Goal: Task Accomplishment & Management: Use online tool/utility

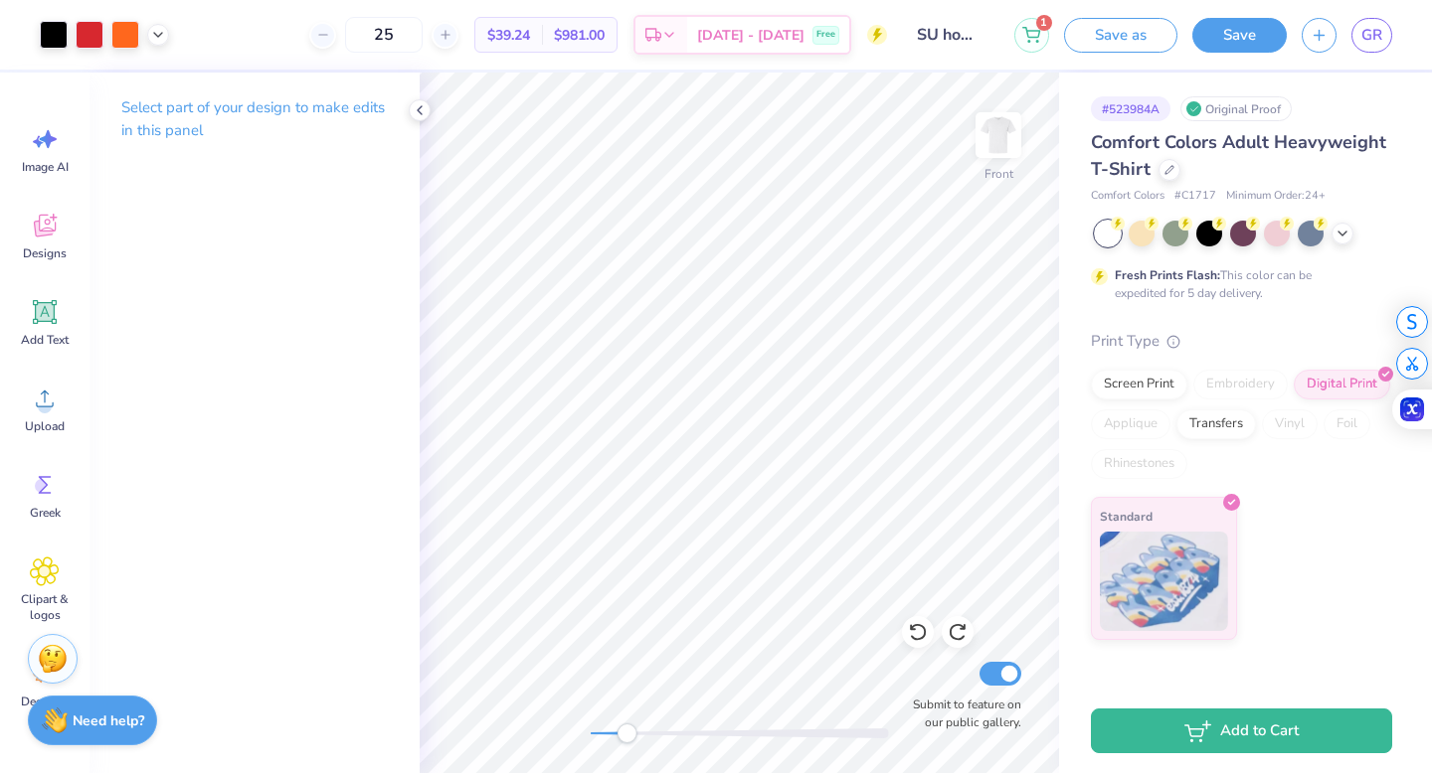
scroll to position [97, 0]
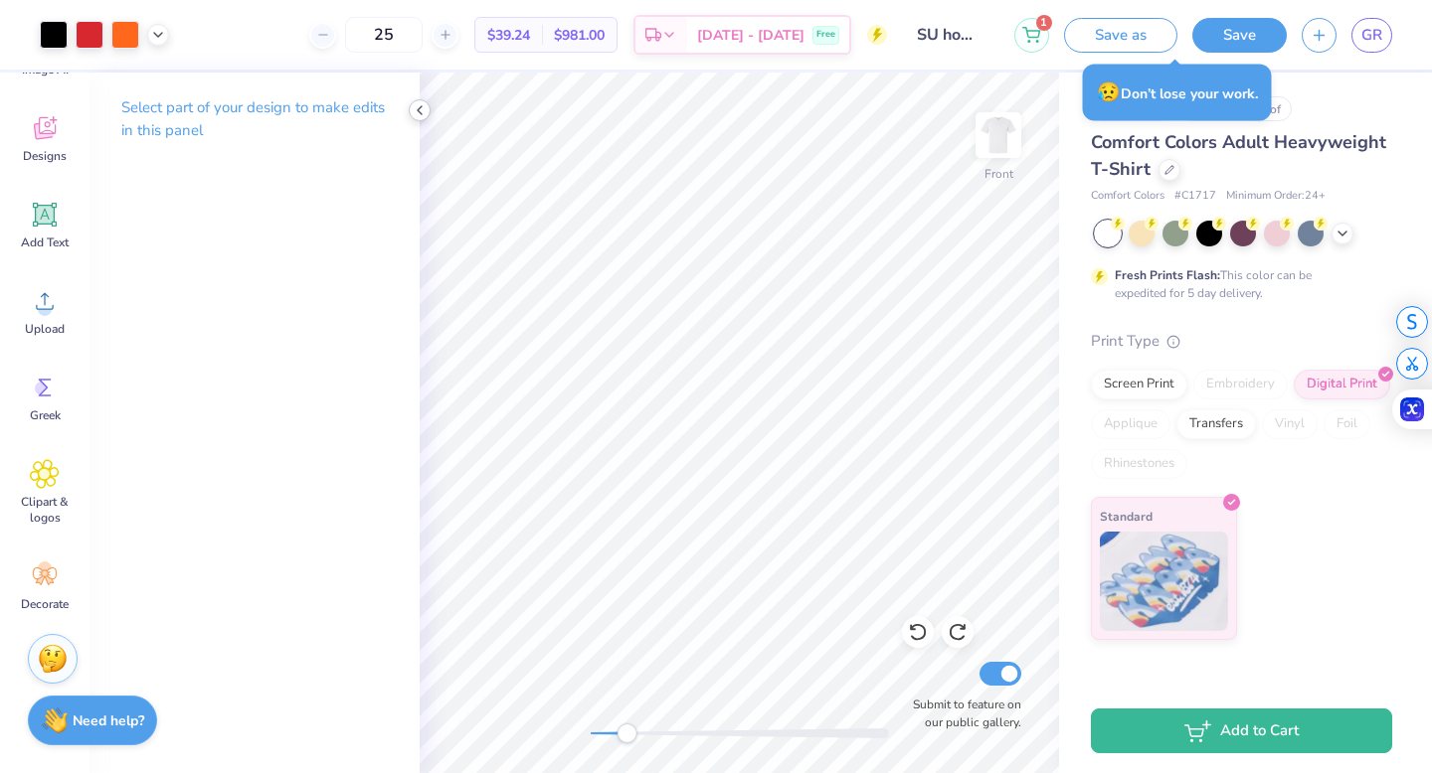
click at [423, 103] on icon at bounding box center [420, 110] width 16 height 16
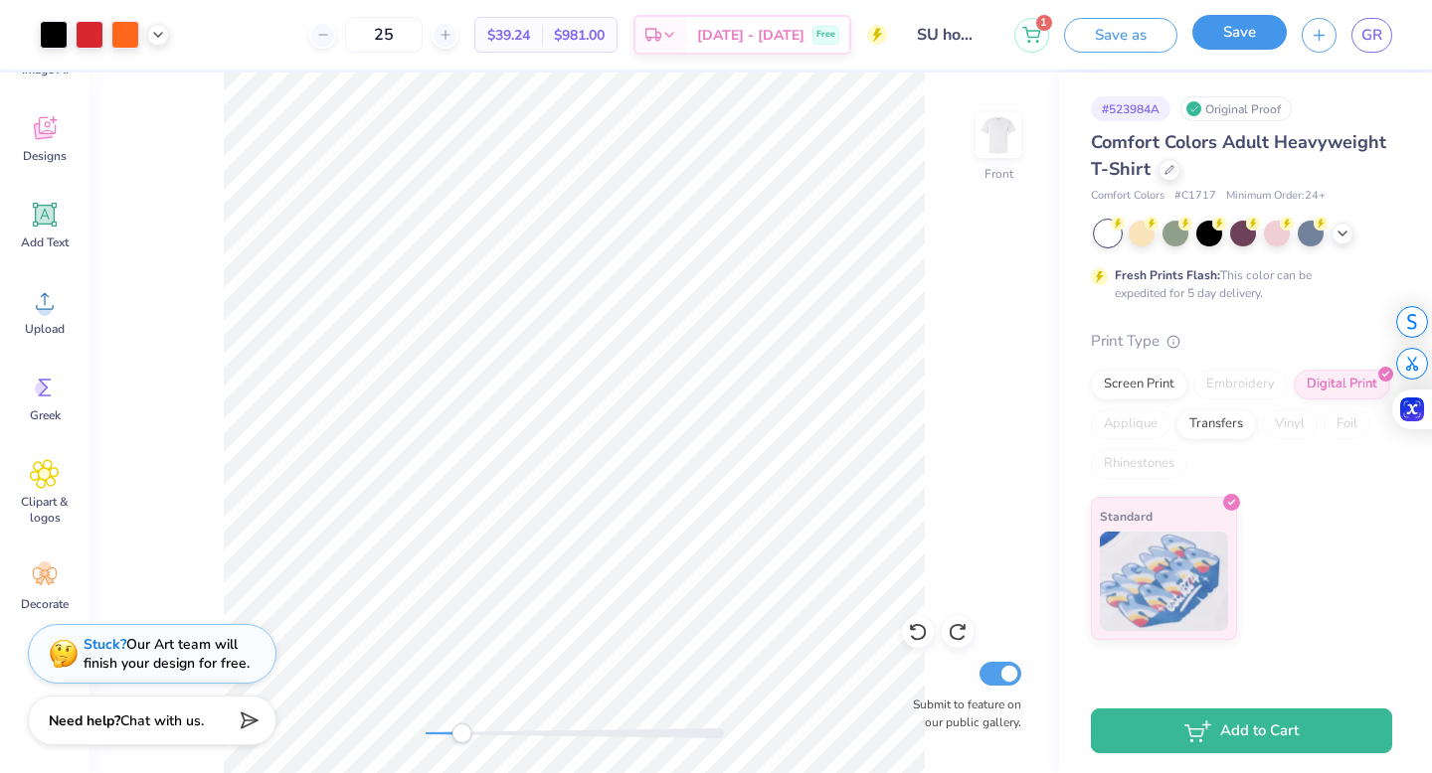
click at [1247, 33] on button "Save" at bounding box center [1239, 32] width 94 height 35
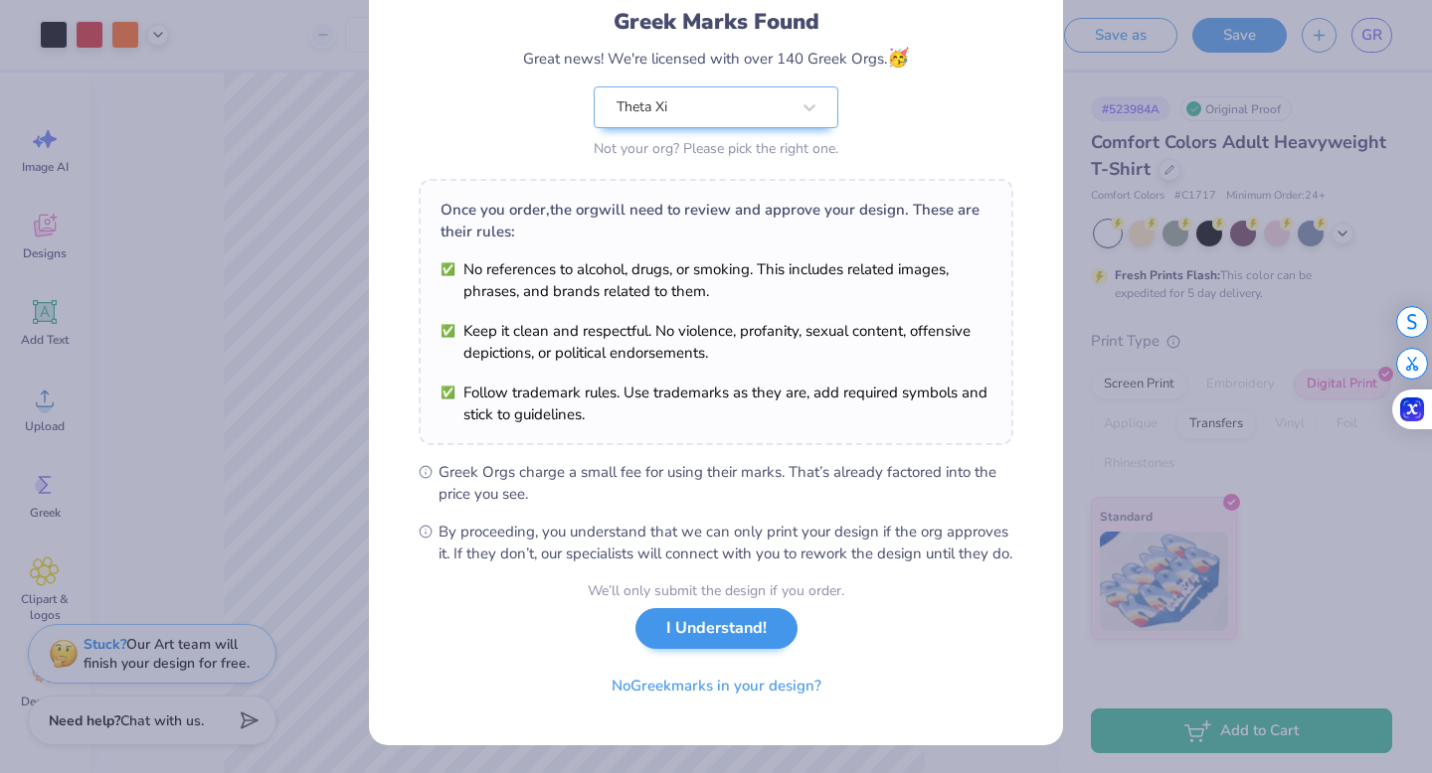
scroll to position [157, 0]
click at [694, 608] on div "We’ll only submit the design if you order. I Understand! No Greek marks in your…" at bounding box center [716, 643] width 256 height 125
click at [694, 620] on button "I Understand!" at bounding box center [716, 628] width 162 height 41
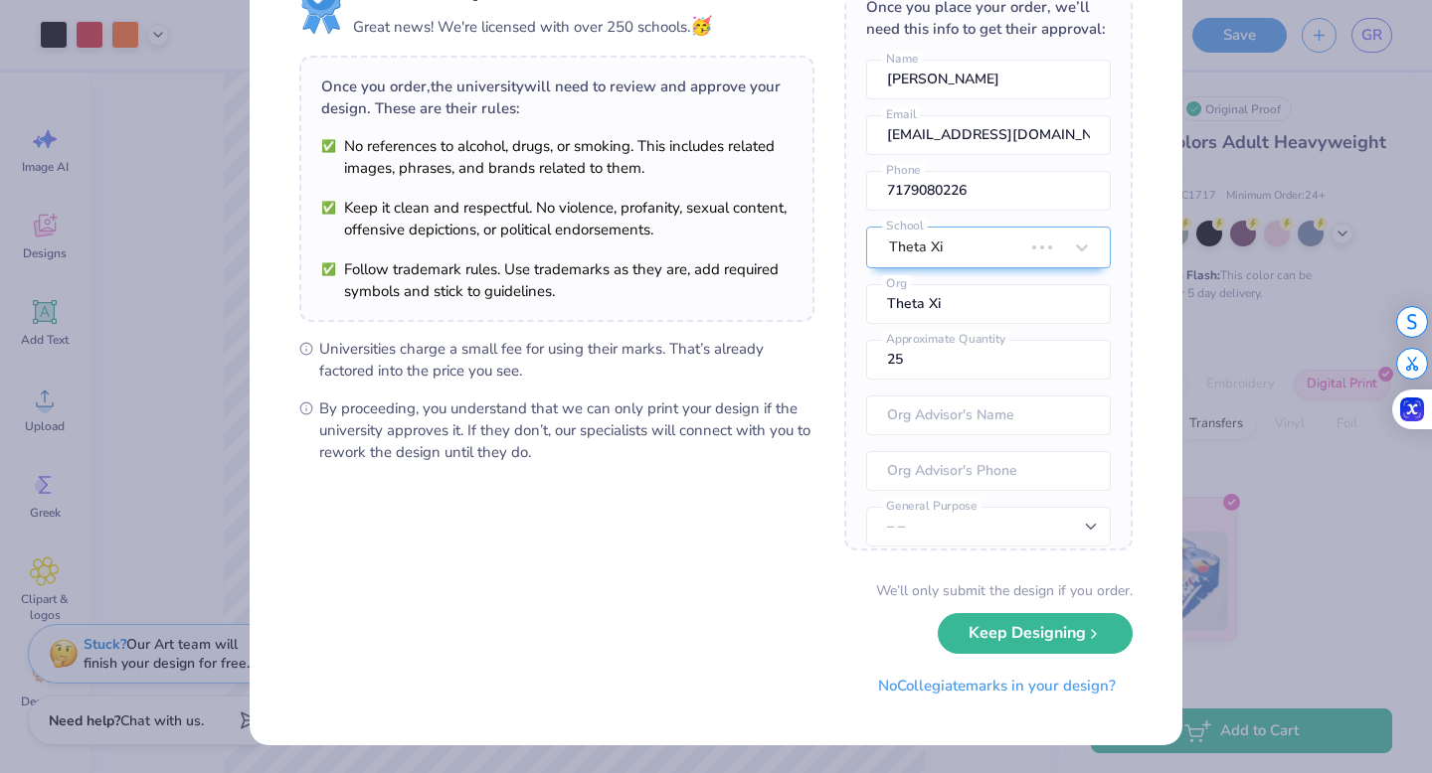
scroll to position [0, 0]
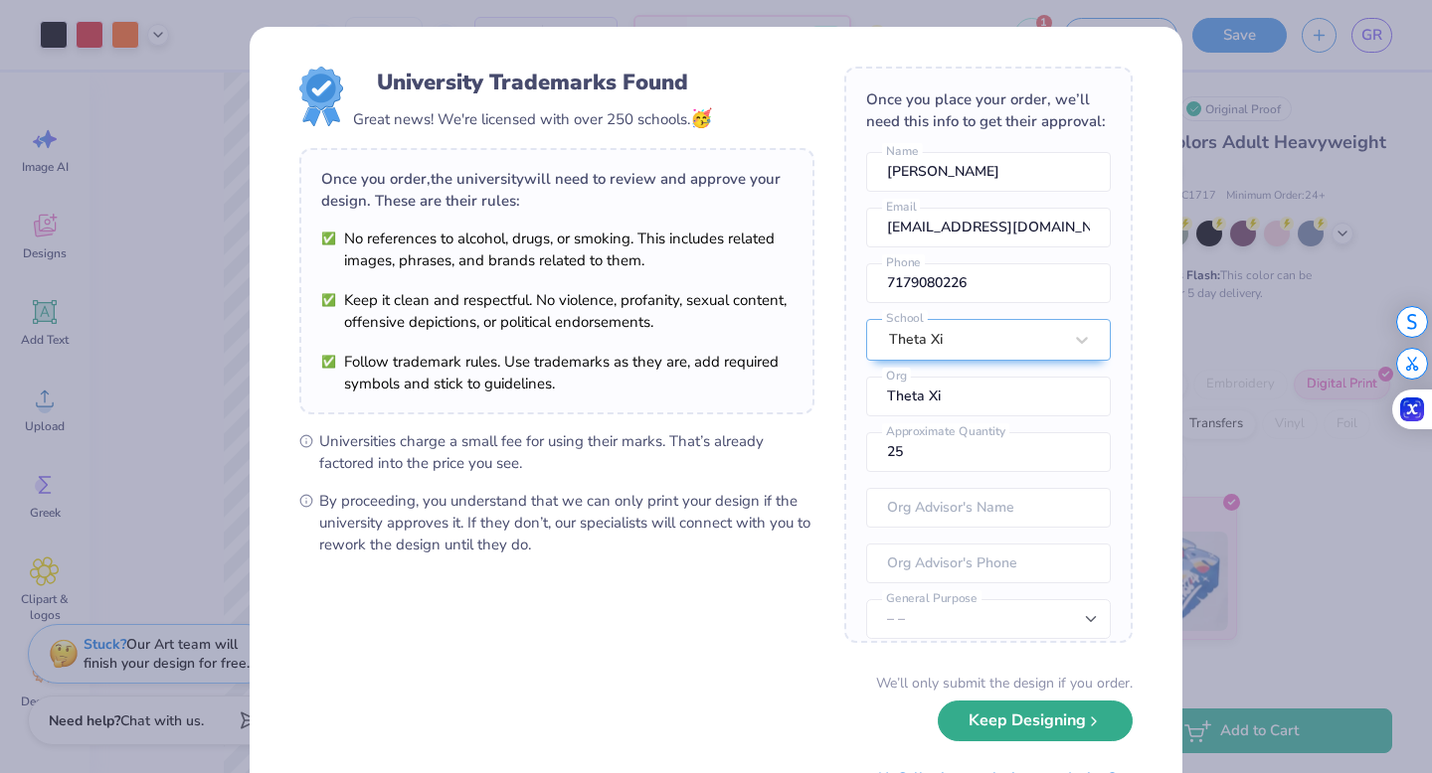
click at [971, 715] on button "Keep Designing" at bounding box center [1034, 721] width 195 height 41
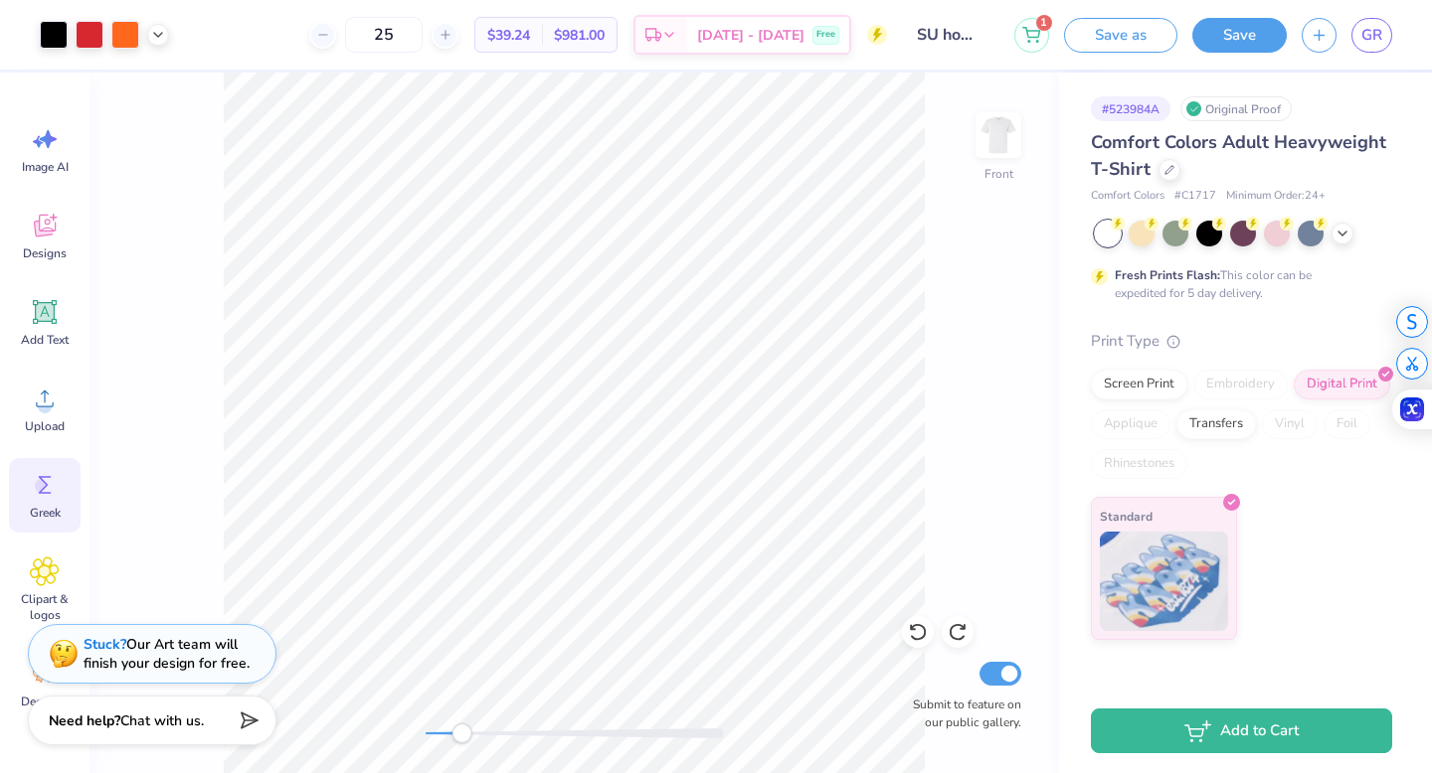
click at [47, 506] on span "Greek" at bounding box center [45, 513] width 31 height 16
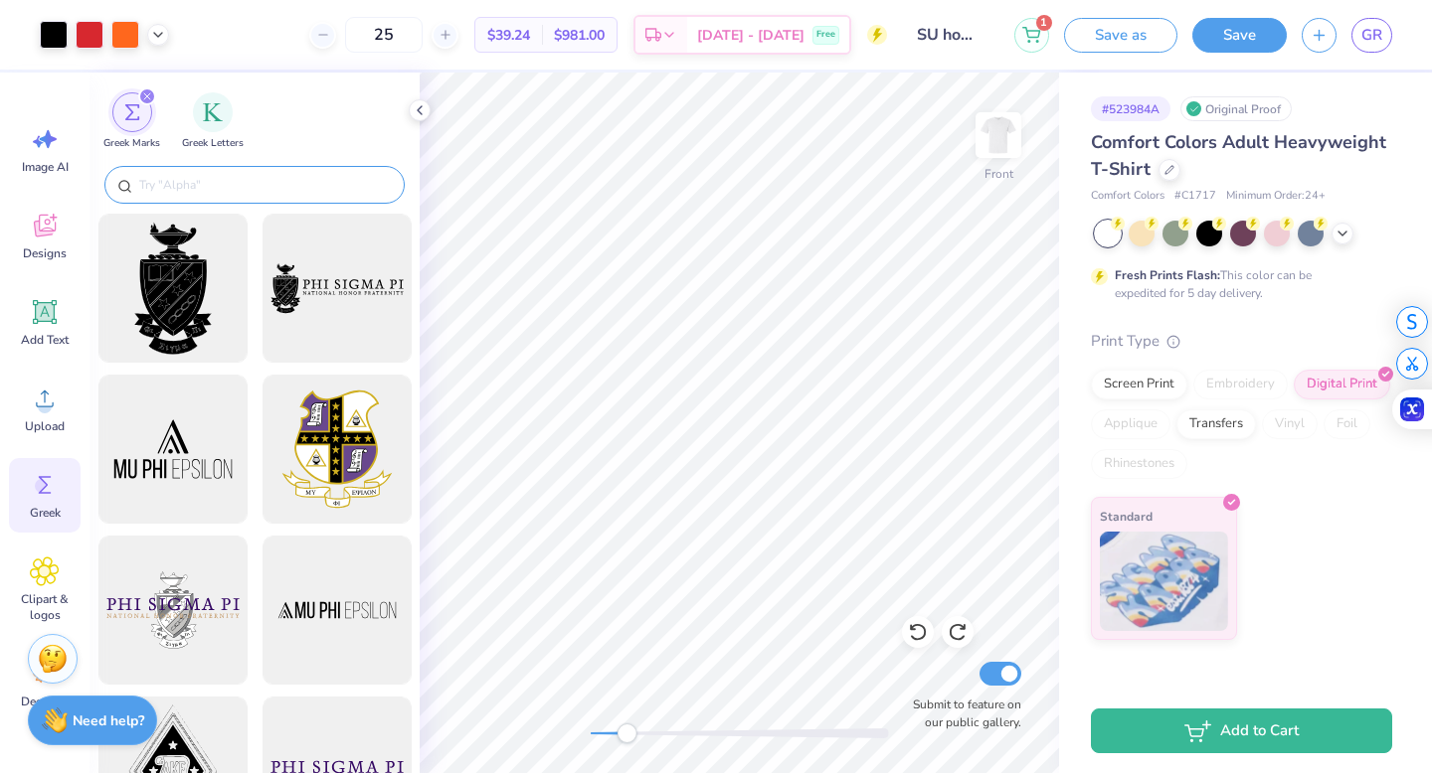
click at [227, 177] on input "text" at bounding box center [264, 185] width 255 height 20
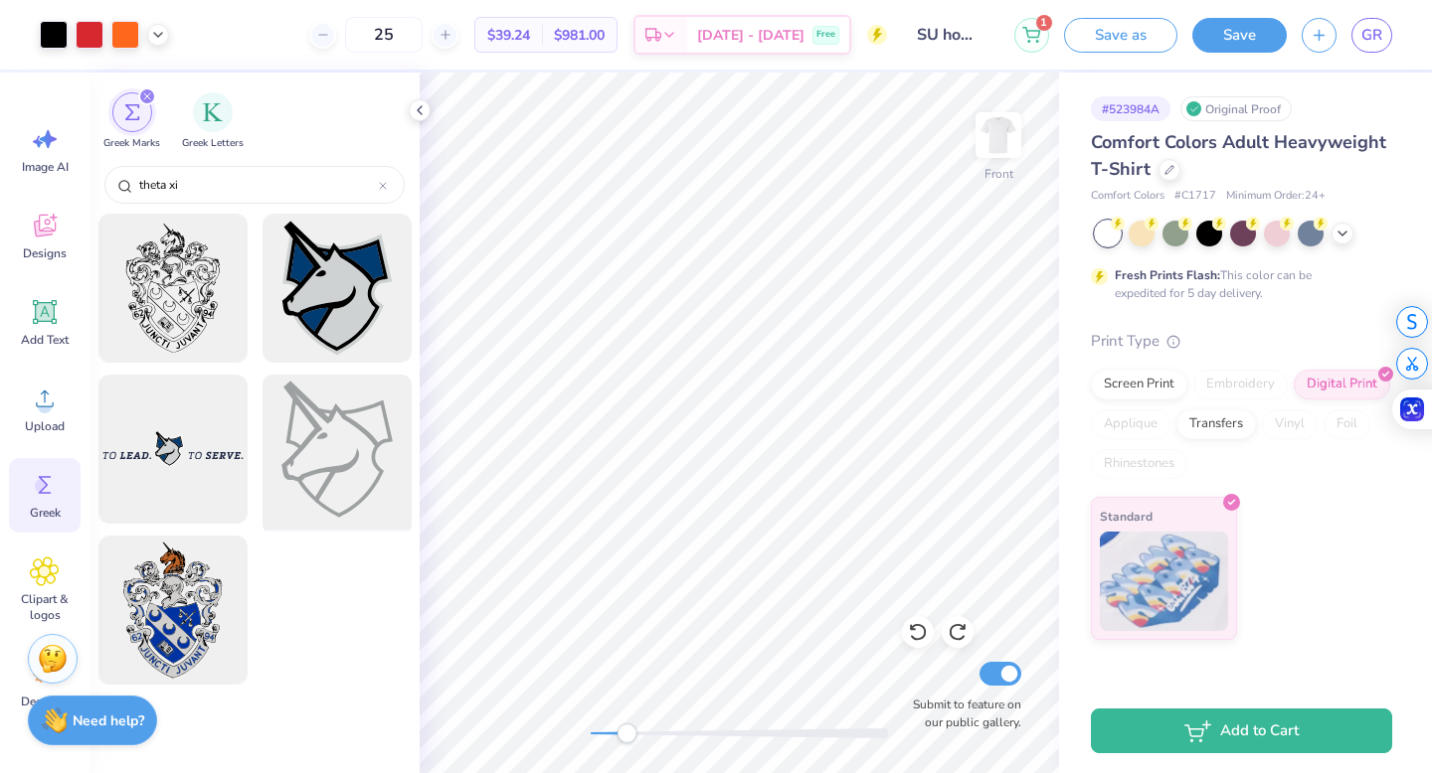
type input "theta xi"
click at [333, 454] on div at bounding box center [337, 450] width 164 height 164
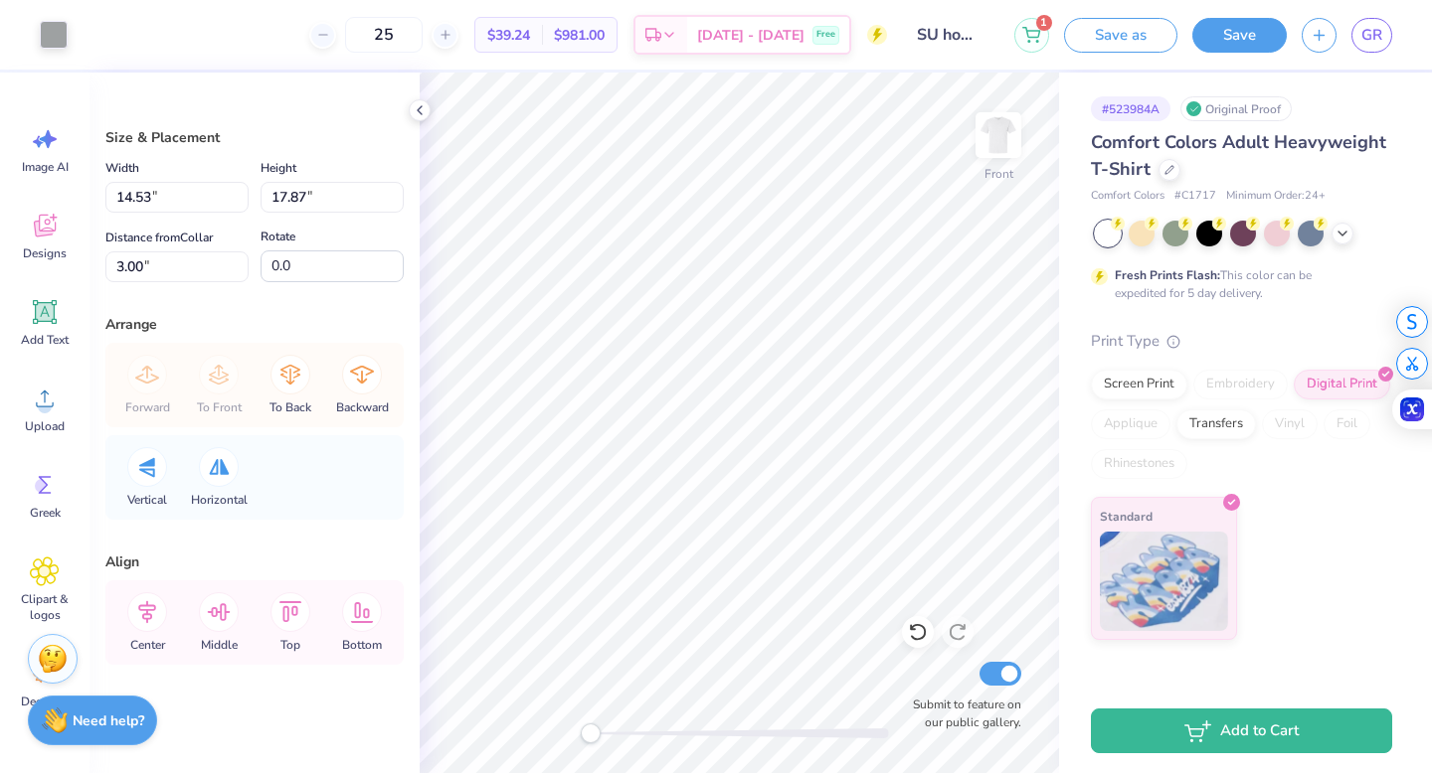
click at [563, 724] on div "Front Submit to feature on our public gallery." at bounding box center [739, 423] width 639 height 701
type input "9.41"
type input "11.57"
drag, startPoint x: 595, startPoint y: 739, endPoint x: 619, endPoint y: 736, distance: 25.0
click at [615, 736] on div "Accessibility label" at bounding box center [605, 734] width 20 height 20
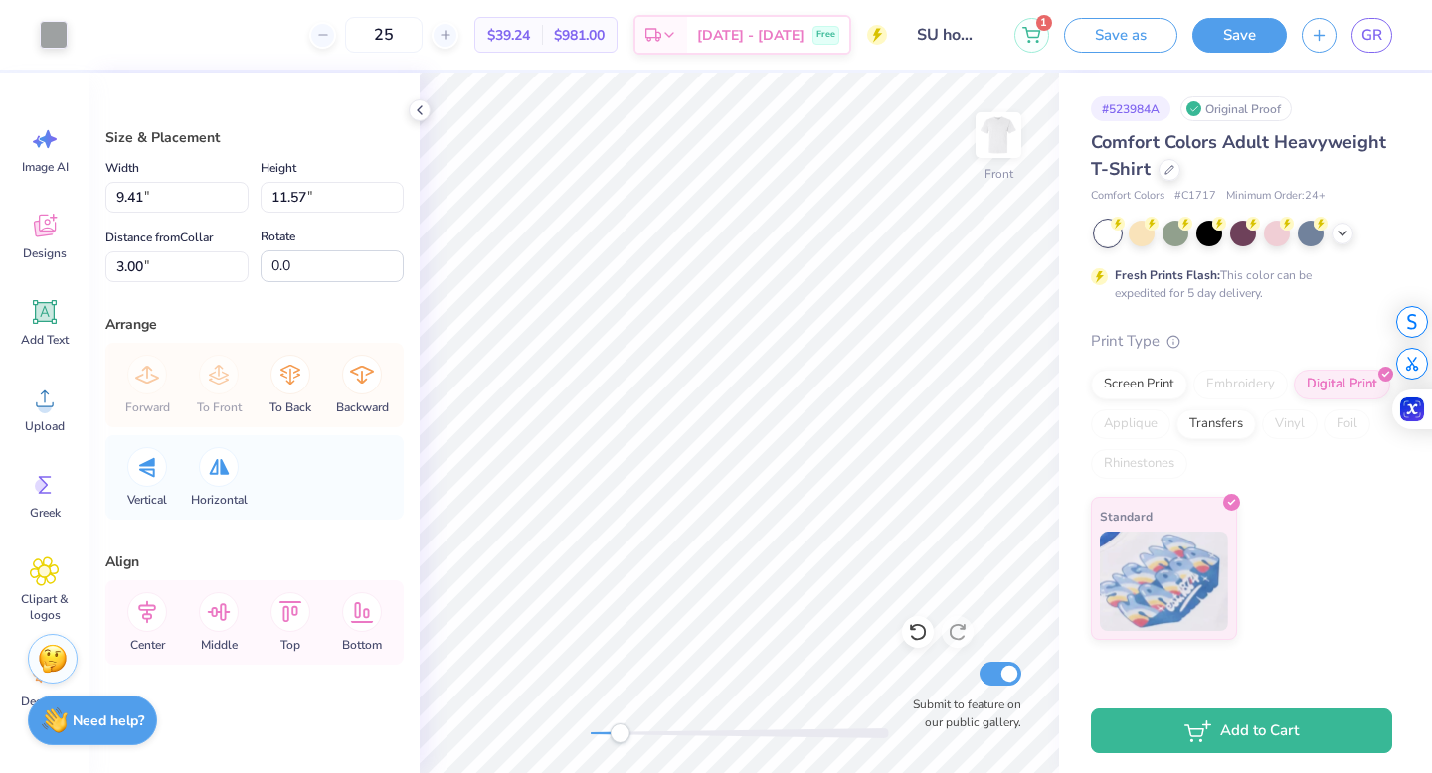
type input "4.81"
type input "5.91"
type input "1.42"
type input "1.74"
type input "3.53"
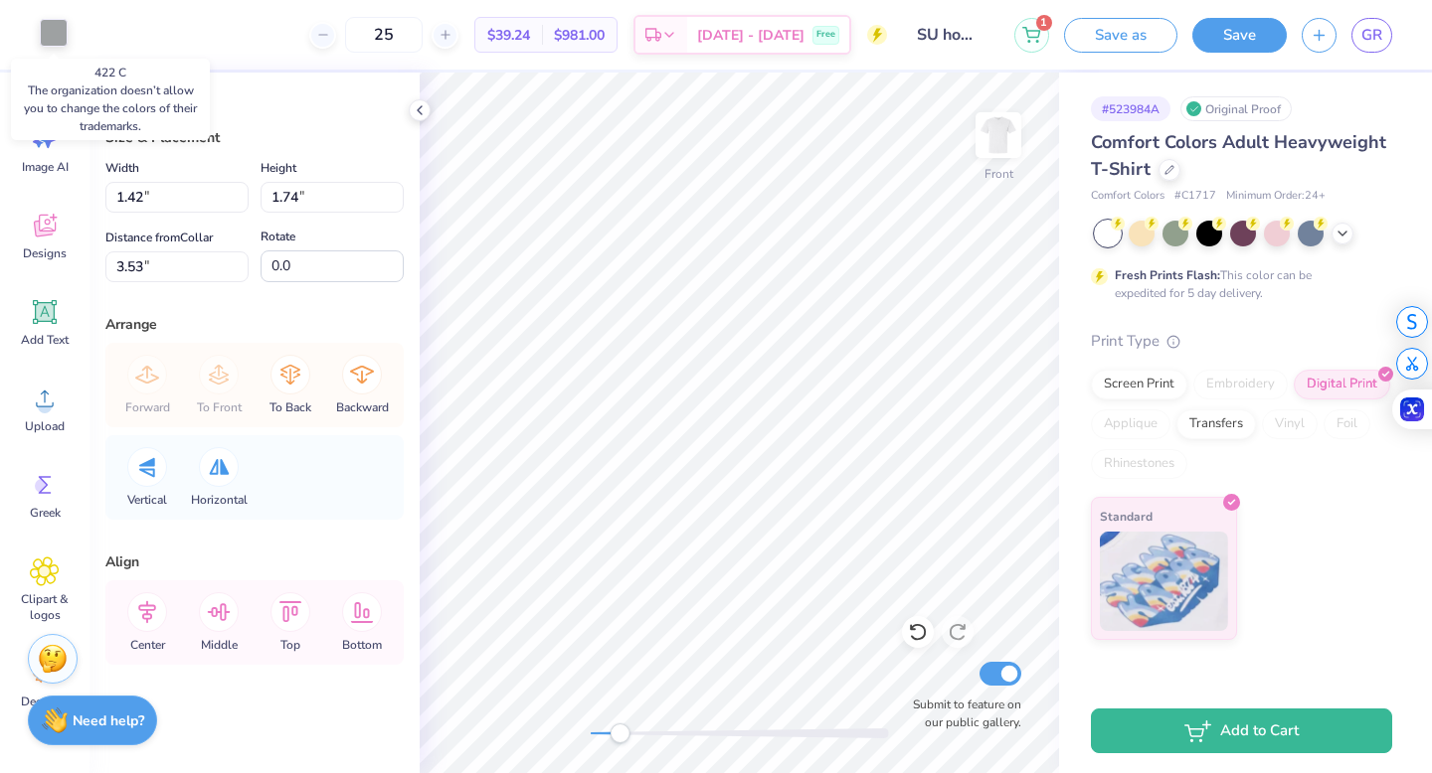
click at [59, 28] on div at bounding box center [54, 33] width 28 height 28
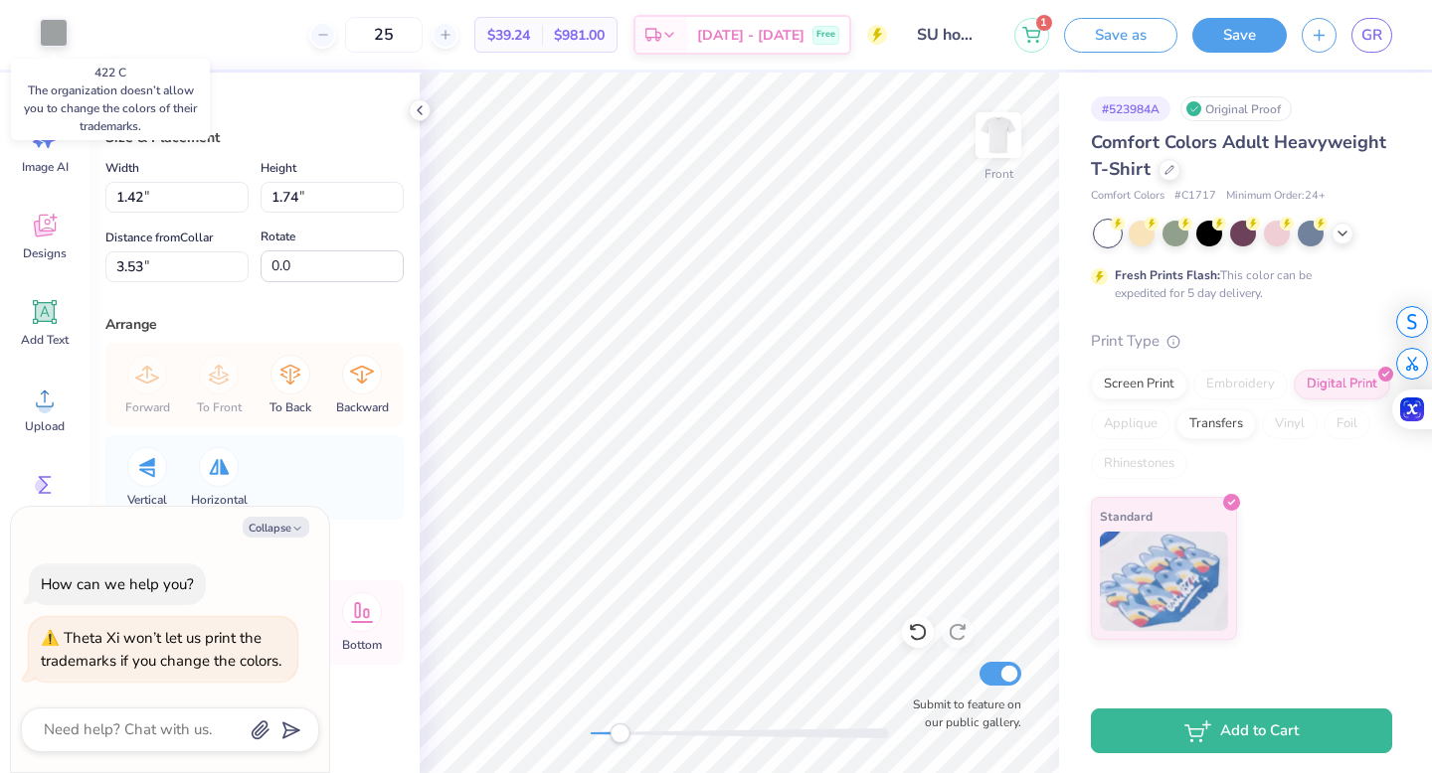
click at [59, 28] on div at bounding box center [54, 33] width 28 height 28
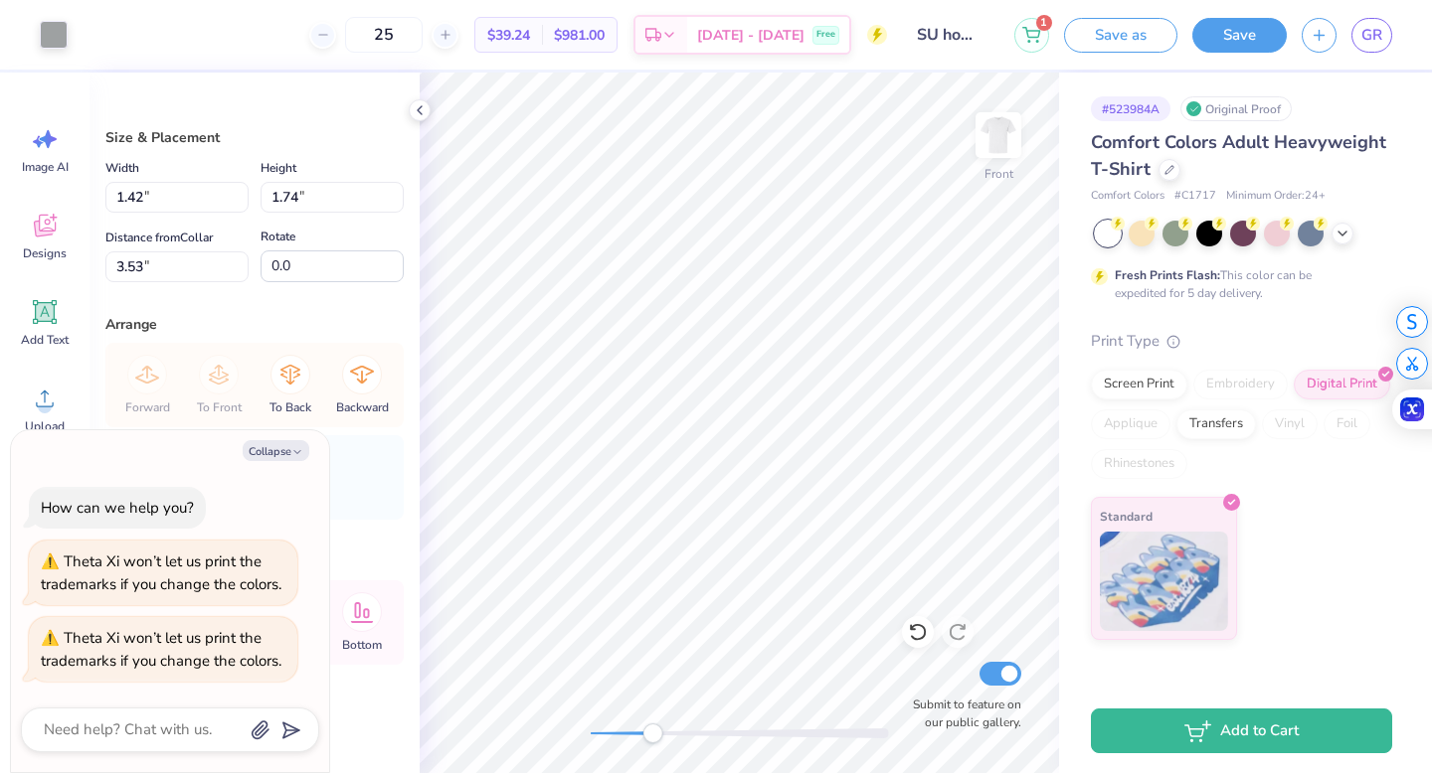
drag, startPoint x: 617, startPoint y: 731, endPoint x: 651, endPoint y: 735, distance: 34.0
click at [651, 735] on div "Accessibility label" at bounding box center [652, 734] width 20 height 20
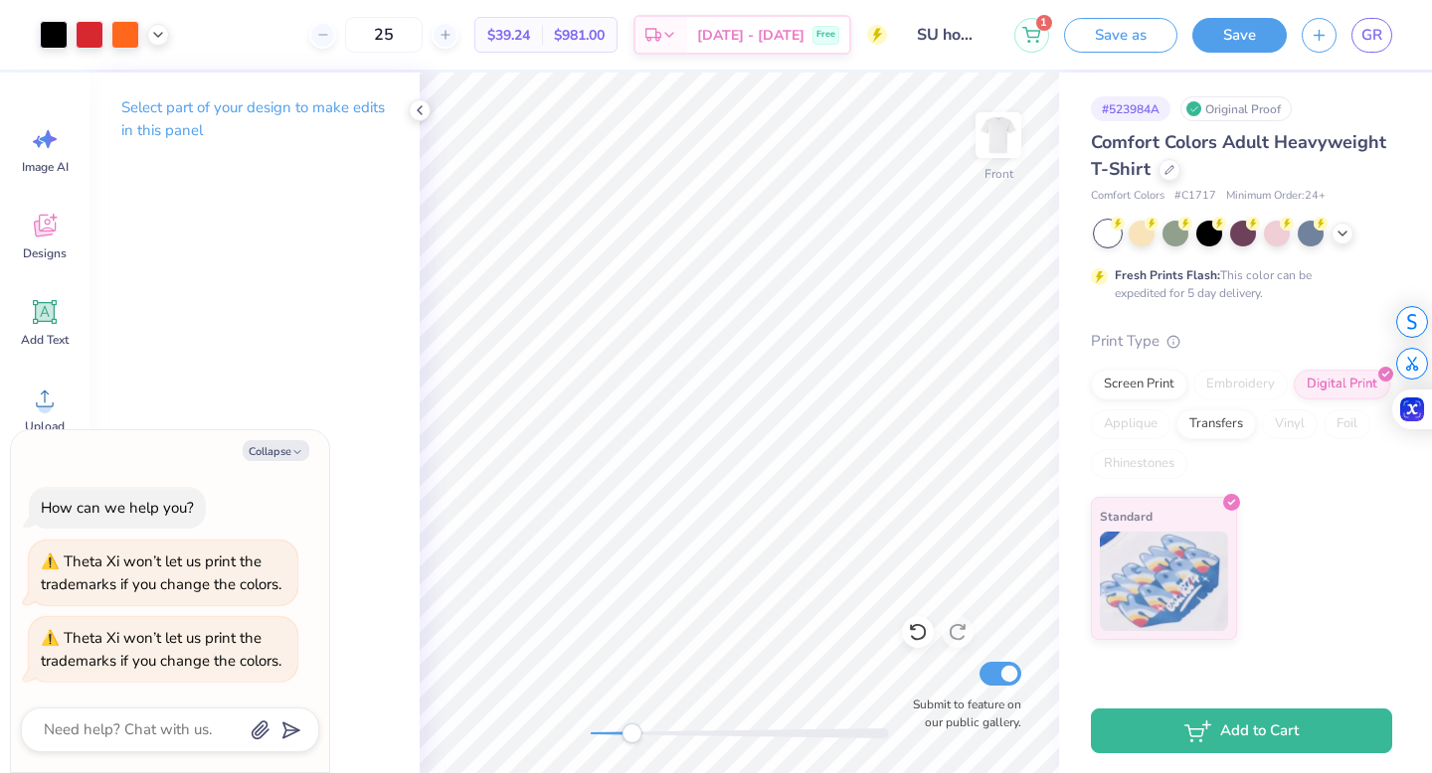
click at [269, 434] on div "Collapse How can we help you? Theta Xi won’t let us print the trademarks if you…" at bounding box center [170, 601] width 318 height 343
click at [269, 443] on button "Collapse" at bounding box center [276, 450] width 67 height 21
type textarea "x"
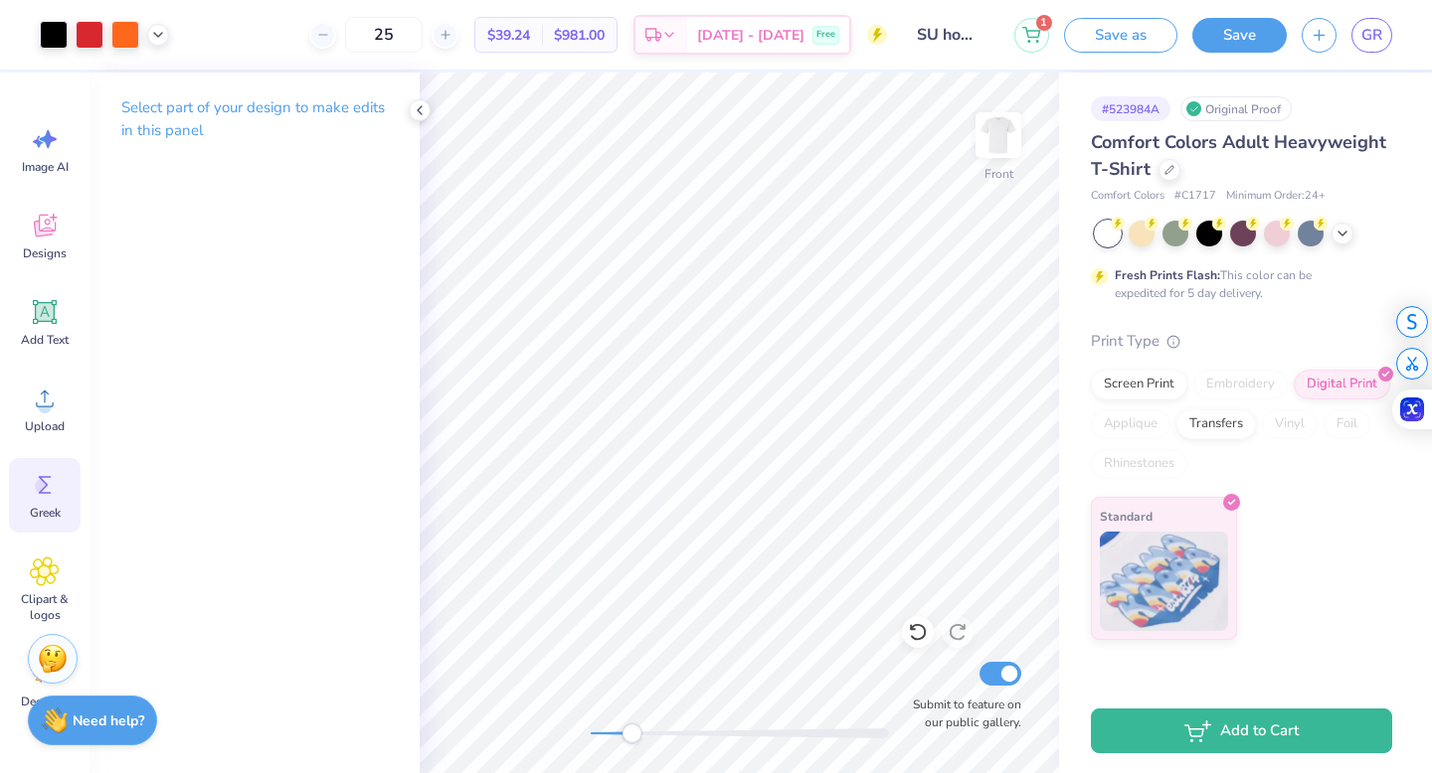
click at [52, 475] on icon at bounding box center [45, 485] width 30 height 30
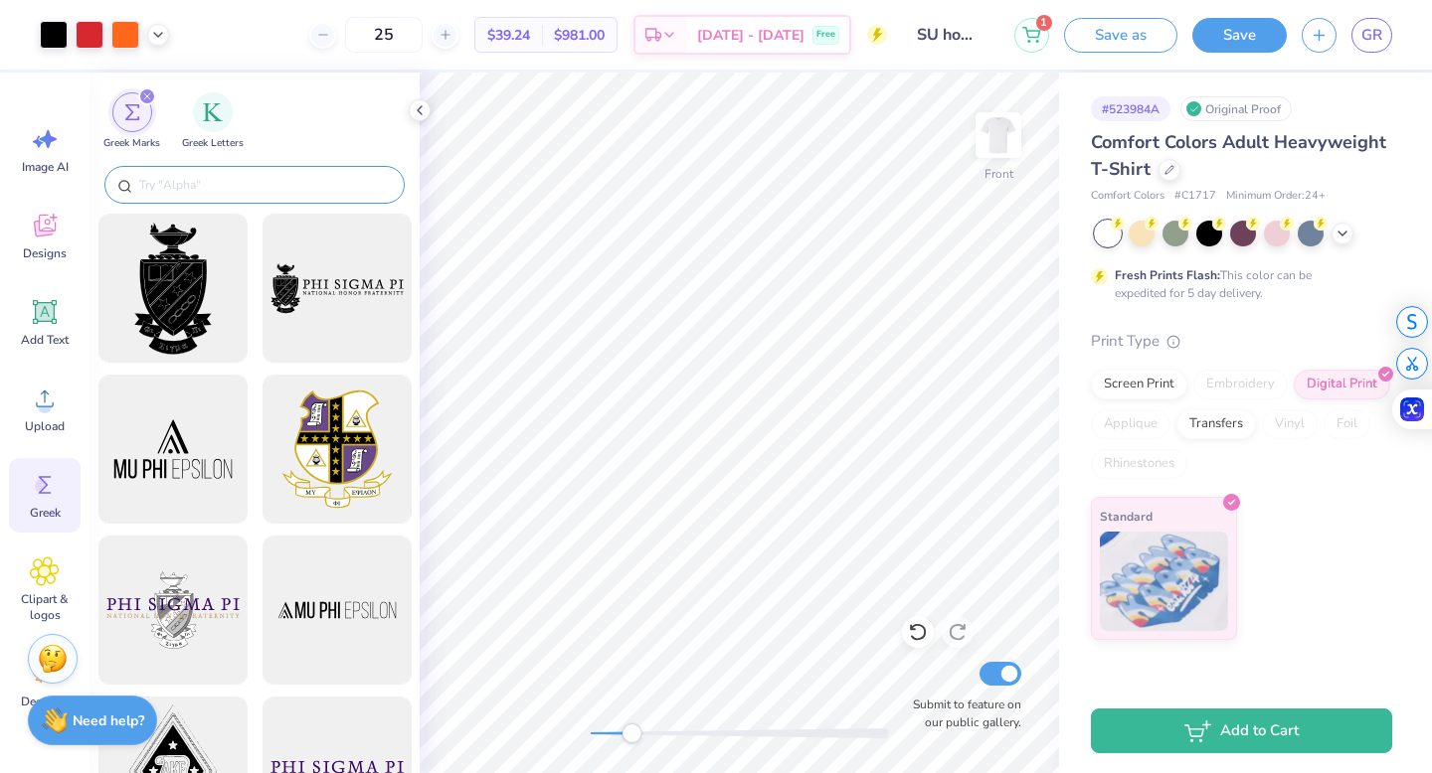
click at [237, 167] on div at bounding box center [254, 185] width 300 height 38
click at [230, 200] on div at bounding box center [254, 185] width 300 height 38
click at [228, 184] on input "text" at bounding box center [264, 185] width 255 height 20
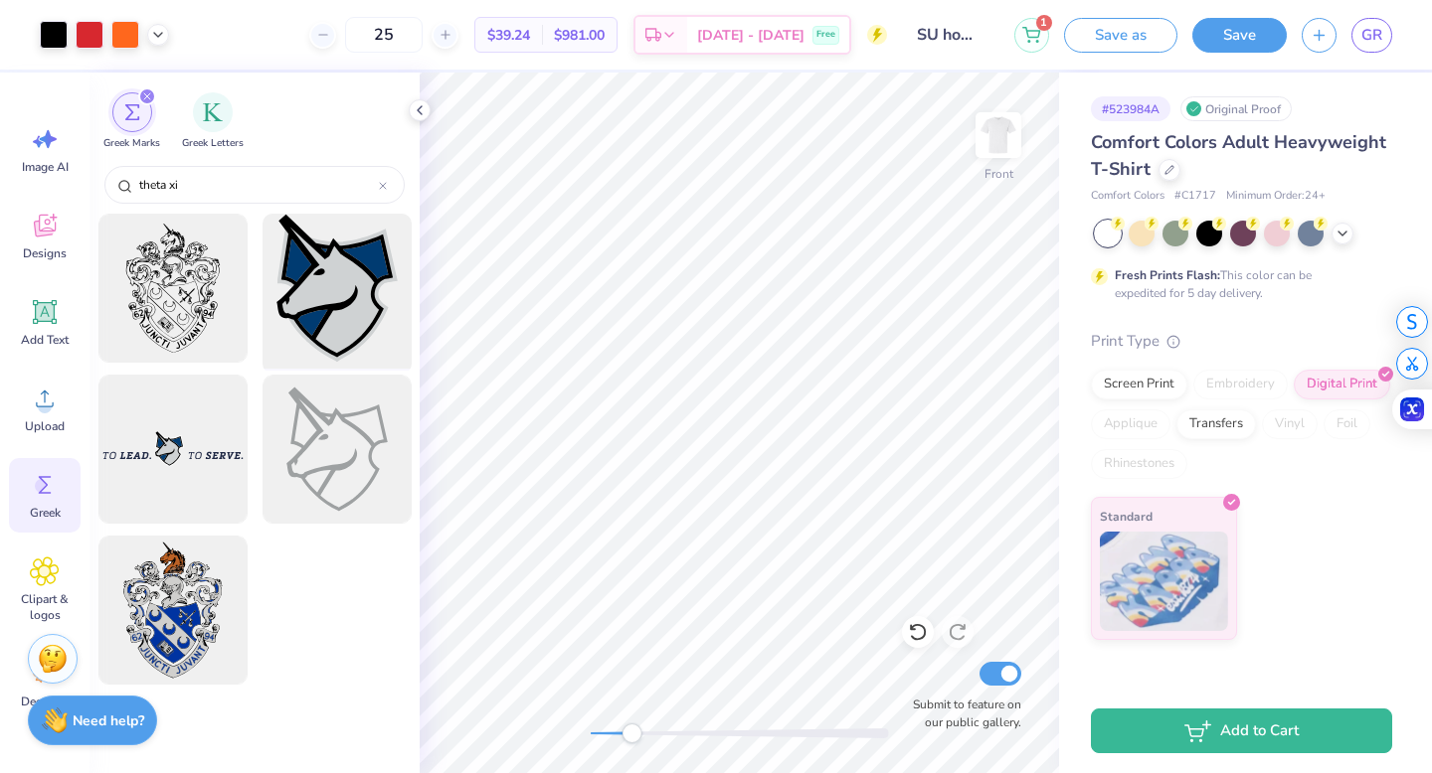
type input "theta xi"
click at [302, 292] on div at bounding box center [337, 289] width 164 height 164
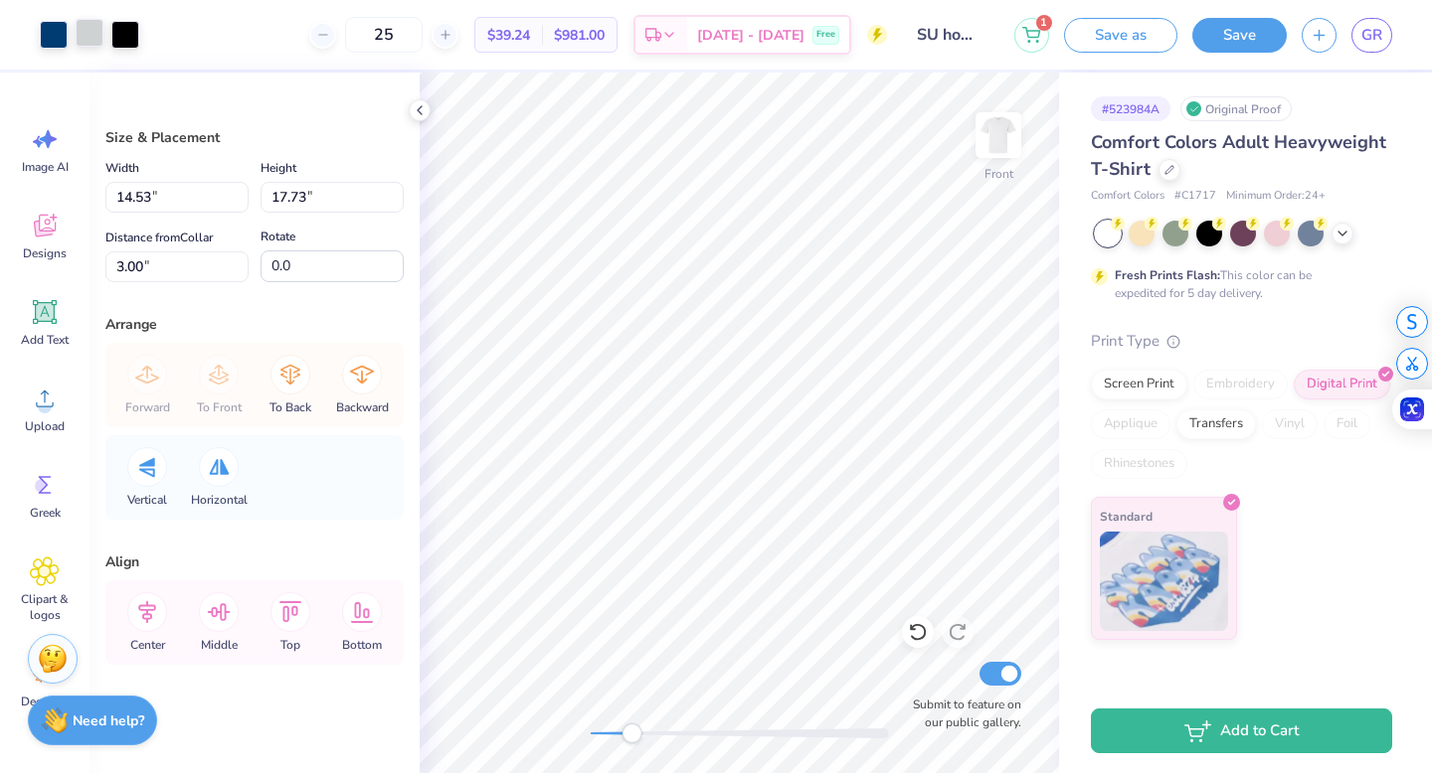
click at [86, 37] on div at bounding box center [90, 33] width 28 height 28
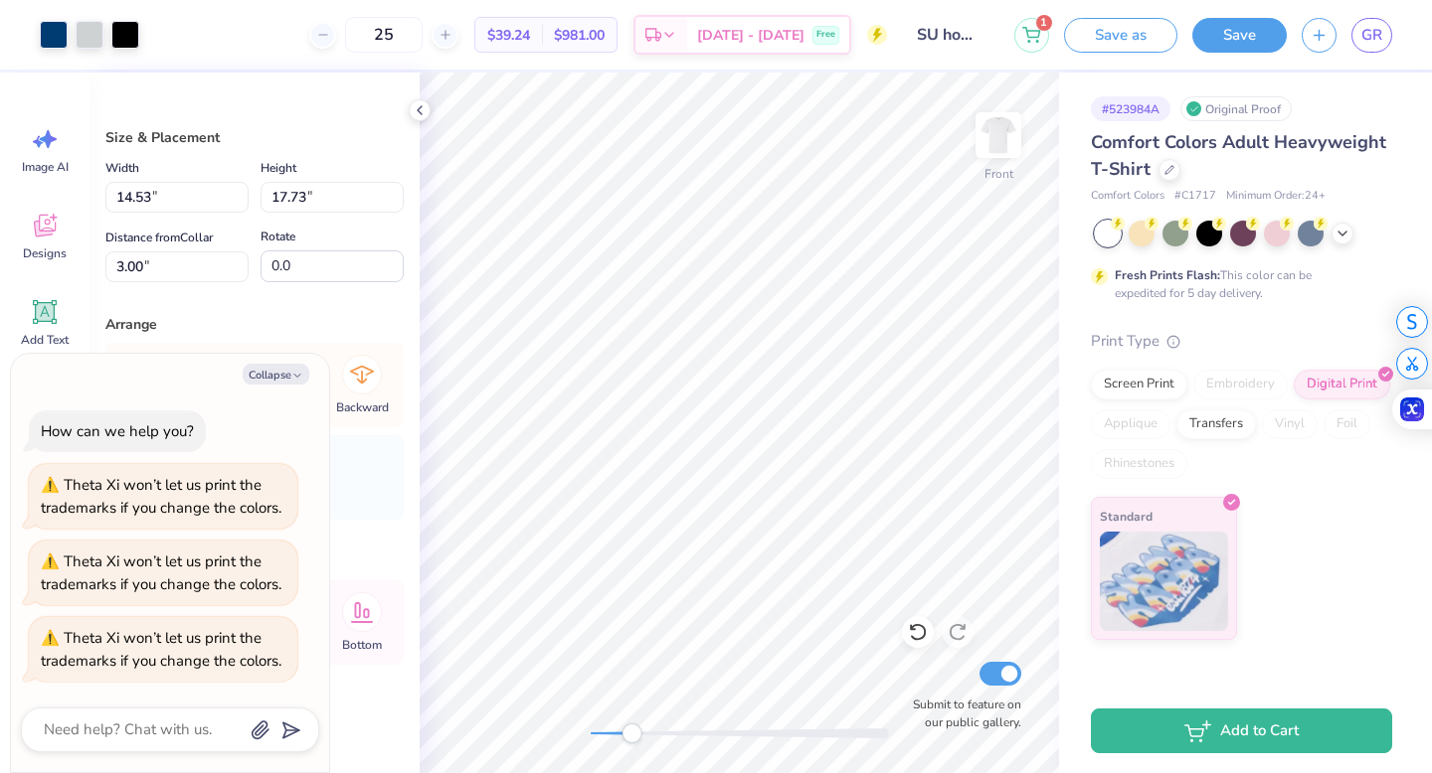
click at [281, 361] on div "Collapse How can we help you? Theta Xi won’t let us print the trademarks if you…" at bounding box center [170, 564] width 318 height 420
click at [278, 367] on button "Collapse" at bounding box center [276, 374] width 67 height 21
type textarea "x"
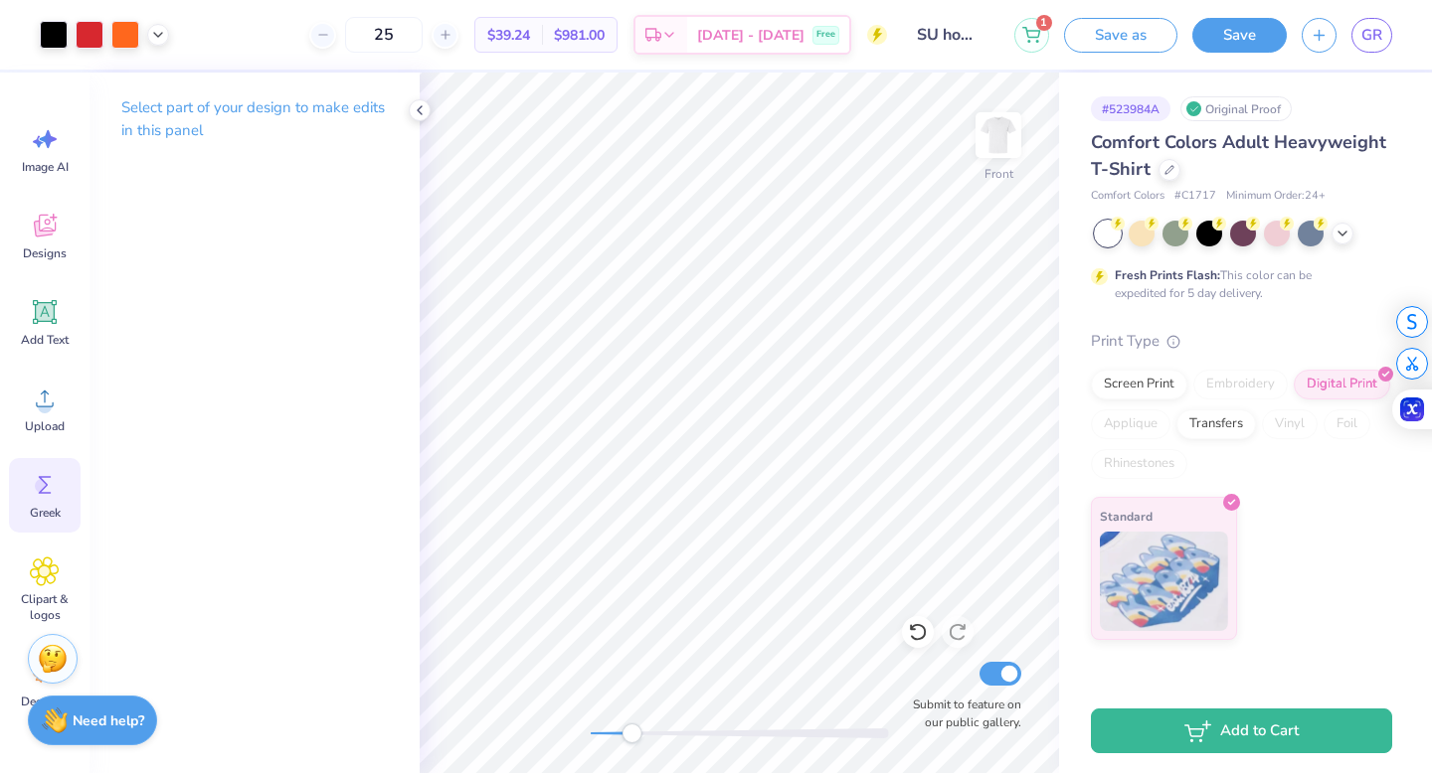
click at [42, 470] on icon at bounding box center [45, 485] width 30 height 30
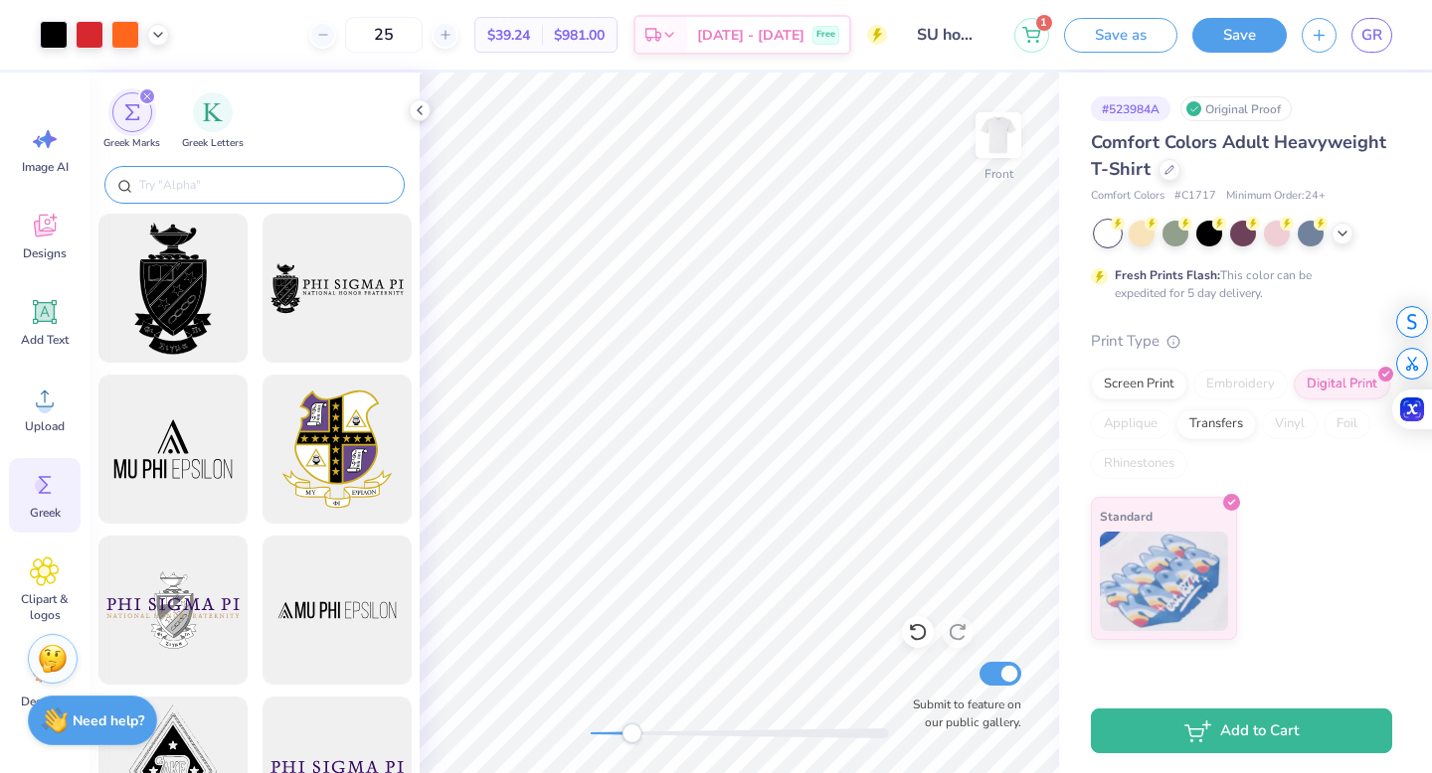
click at [184, 191] on input "text" at bounding box center [264, 185] width 255 height 20
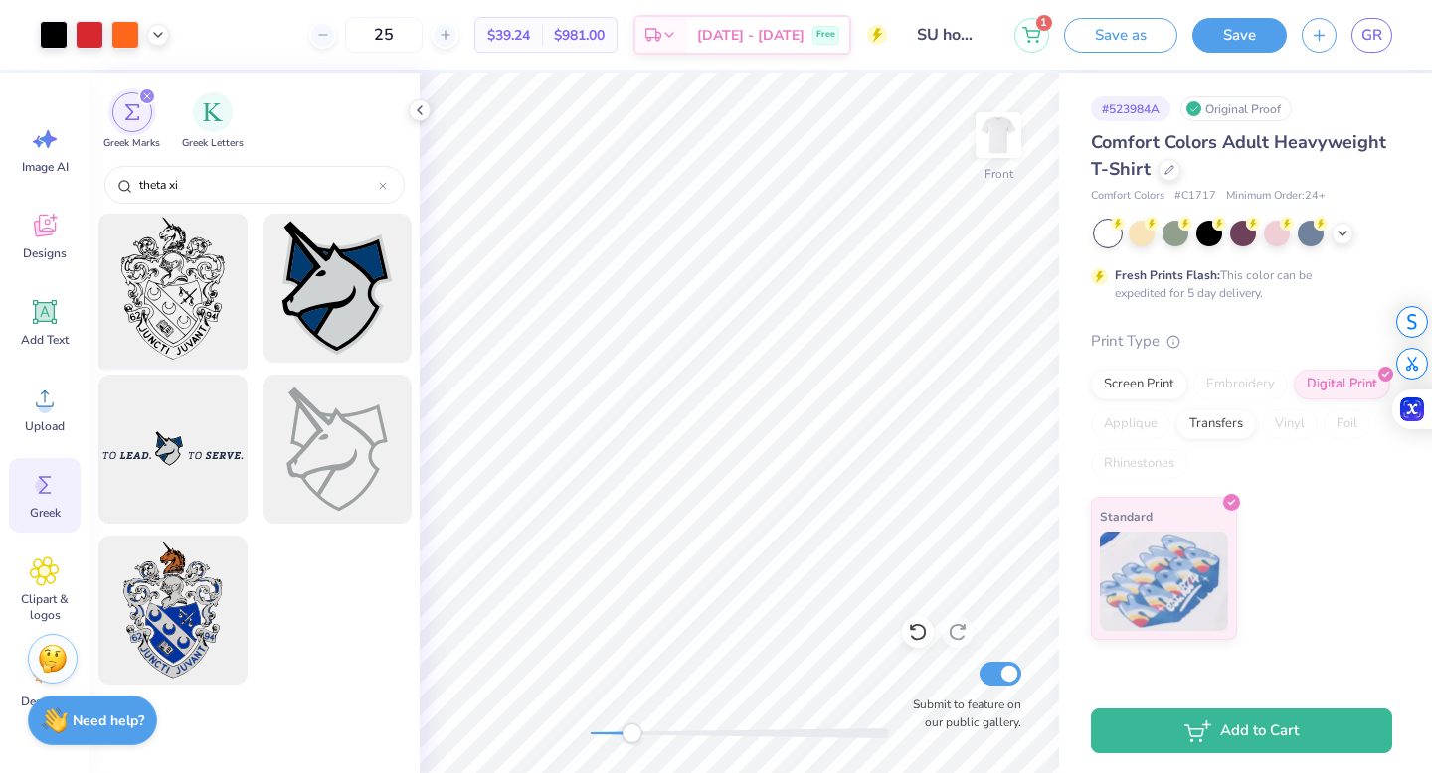
type input "theta xi"
click at [177, 269] on div at bounding box center [172, 289] width 164 height 164
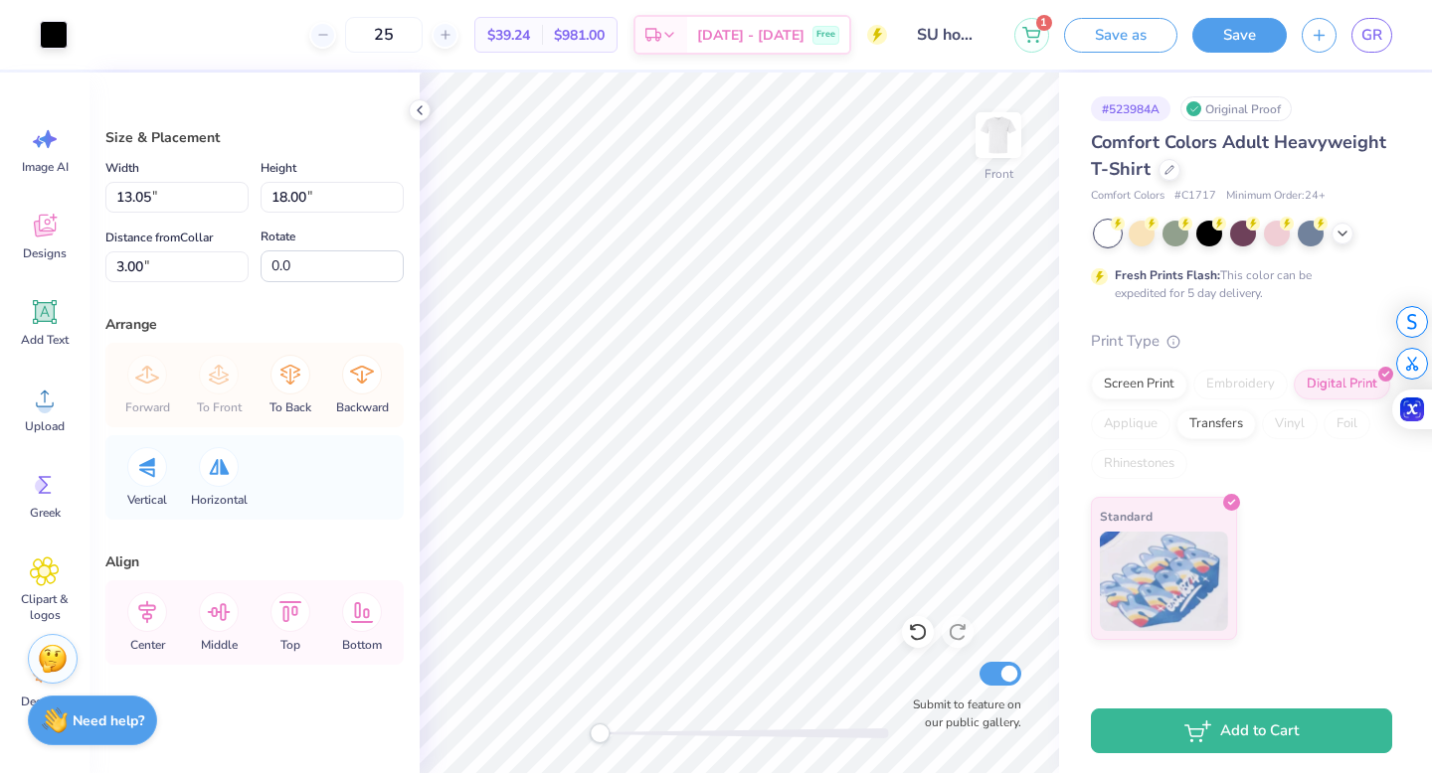
drag, startPoint x: 628, startPoint y: 735, endPoint x: 599, endPoint y: 734, distance: 28.8
click at [599, 734] on div "Accessibility label" at bounding box center [600, 734] width 20 height 20
type input "6.50"
type input "8.96"
type input "1.40"
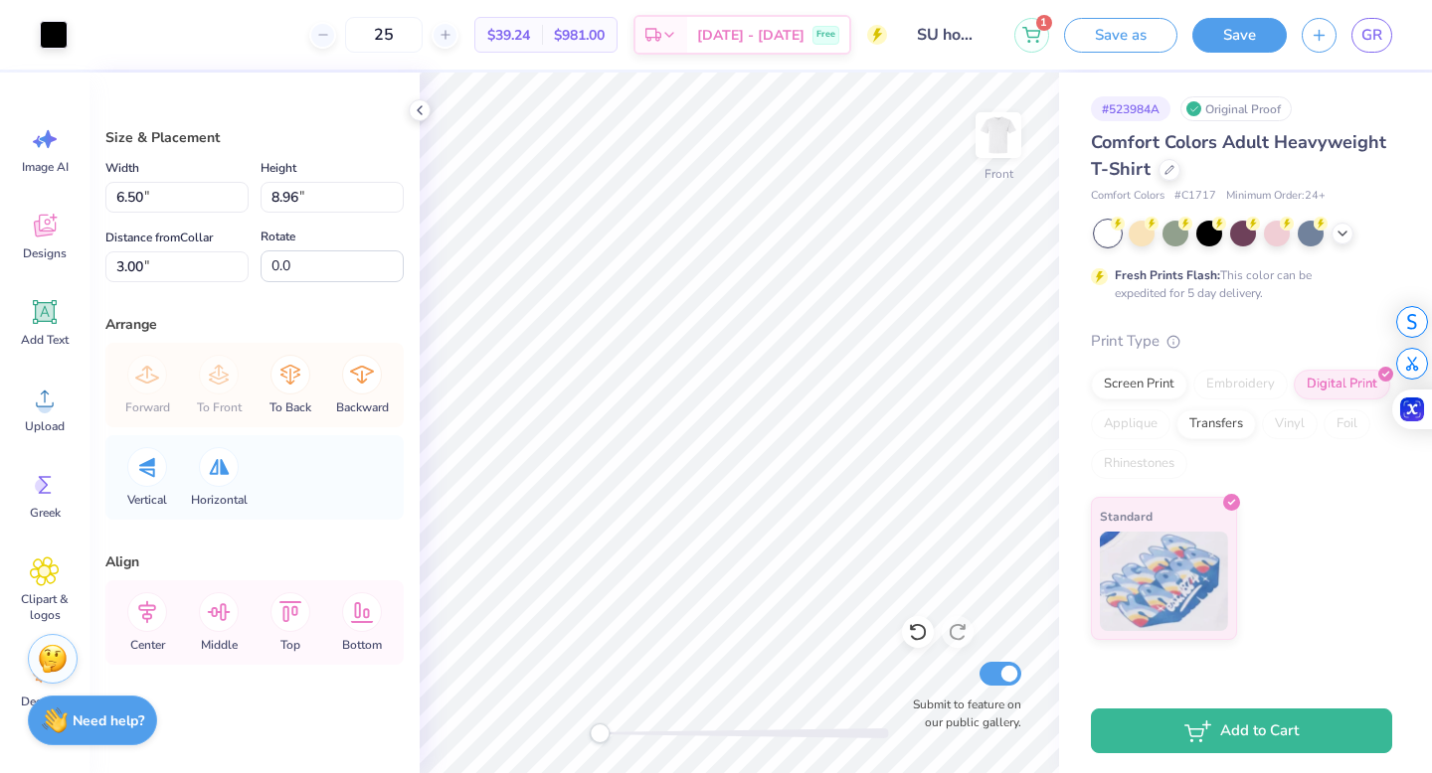
type input "1.93"
drag, startPoint x: 609, startPoint y: 727, endPoint x: 678, endPoint y: 729, distance: 68.6
click at [678, 729] on div "Accessibility label" at bounding box center [678, 734] width 20 height 20
drag, startPoint x: 682, startPoint y: 730, endPoint x: 655, endPoint y: 728, distance: 26.9
click at [655, 728] on div "Accessibility label" at bounding box center [663, 734] width 20 height 20
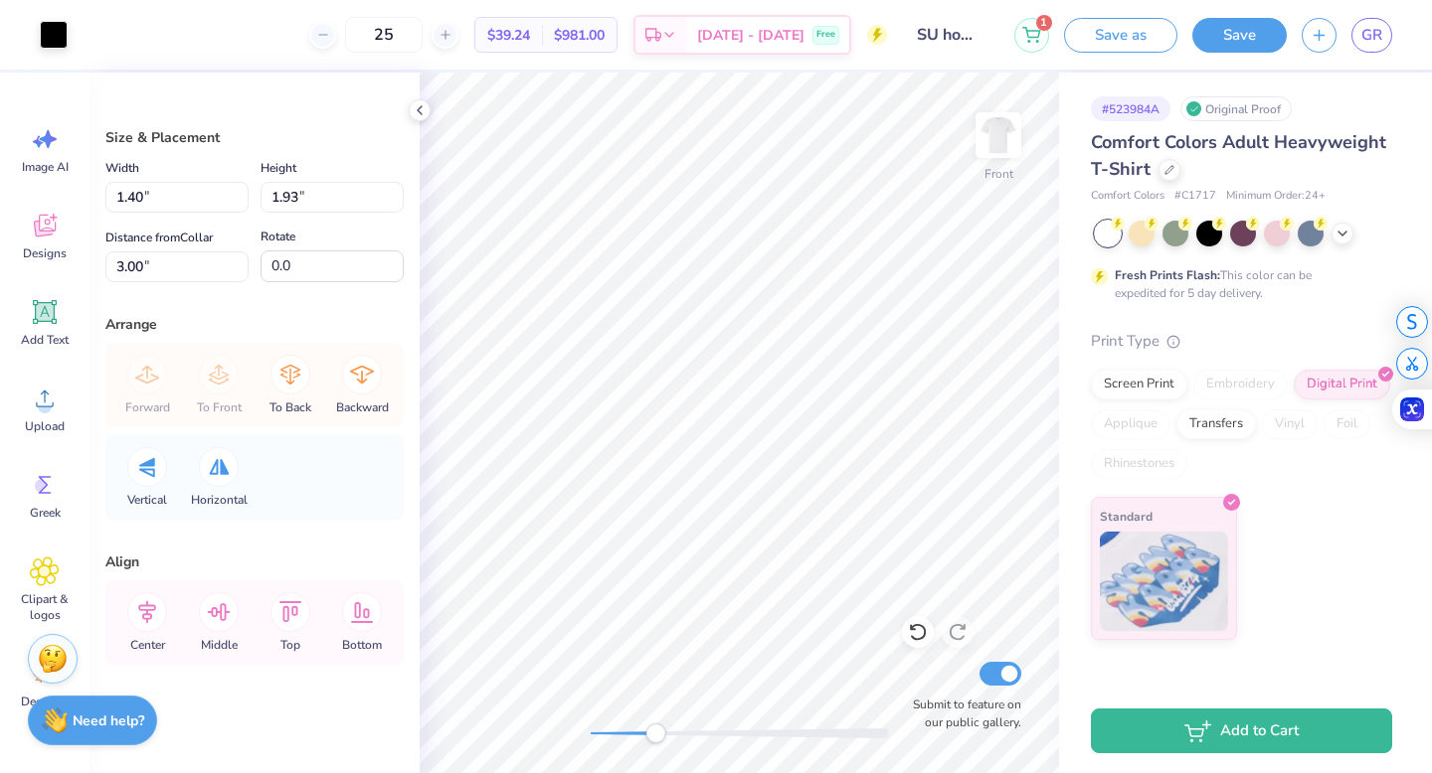
type input "1.48"
type input "2.04"
type input "3.68"
click at [681, 265] on li "Copy" at bounding box center [728, 260] width 156 height 39
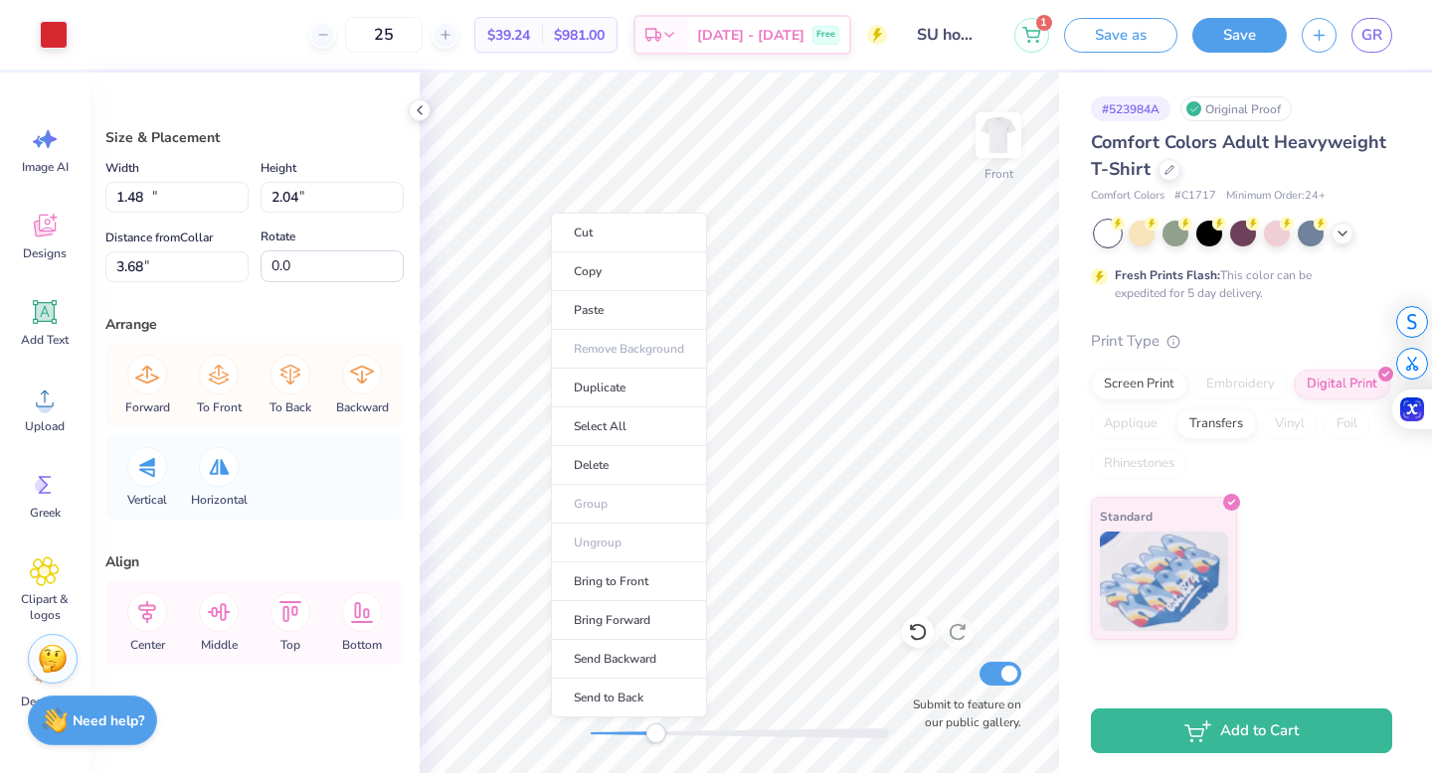
type input "10.05"
type input "2.85"
type input "3.46"
click at [568, 306] on li "Paste" at bounding box center [629, 310] width 156 height 39
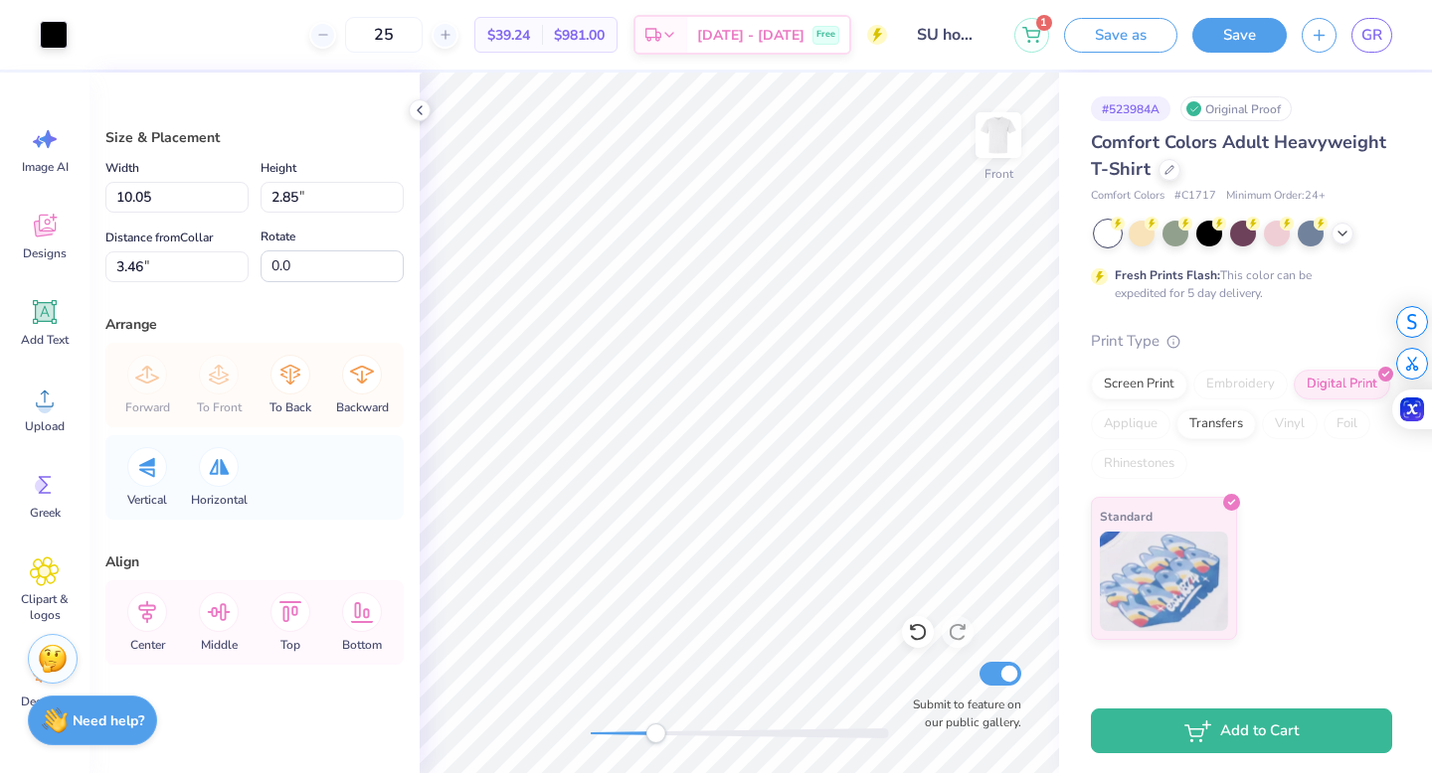
type input "1.48"
type input "2.04"
type input "4.15"
click at [645, 736] on div "Accessibility label" at bounding box center [649, 734] width 20 height 20
